Goal: Find contact information: Find contact information

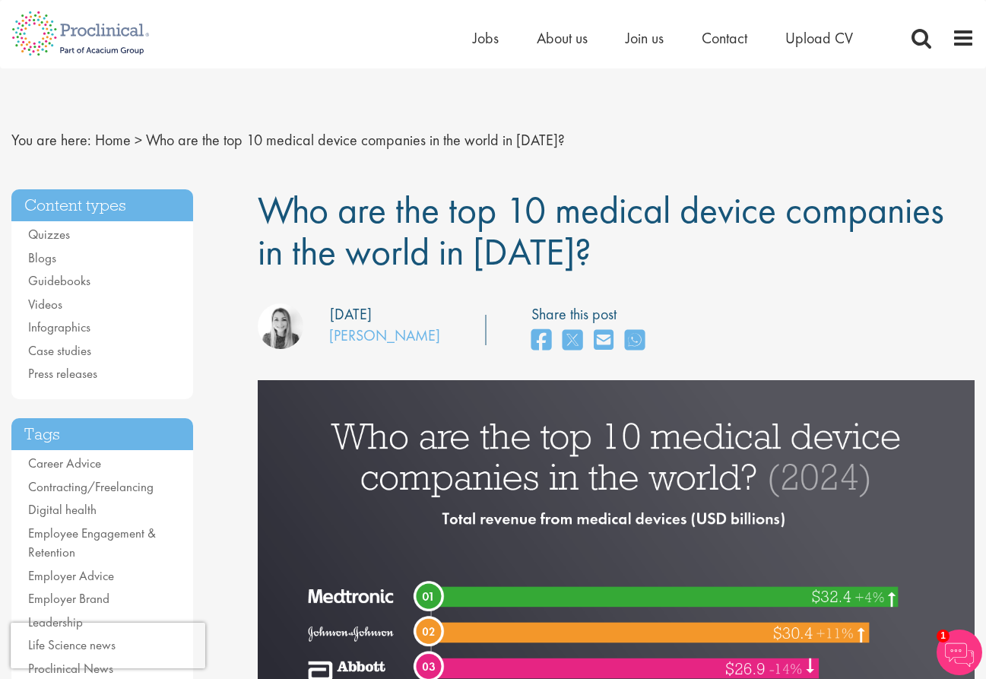
click at [729, 28] on span "Contact" at bounding box center [725, 38] width 46 height 20
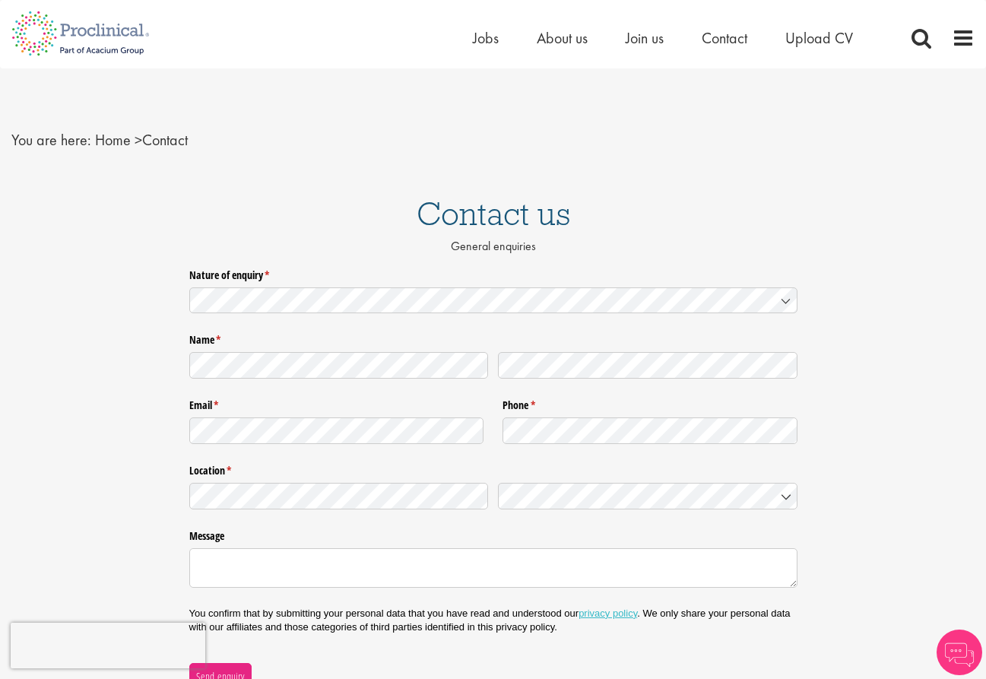
click at [672, 184] on div "Contact us General enquiries" at bounding box center [493, 222] width 1009 height 81
